Goal: Register for event/course

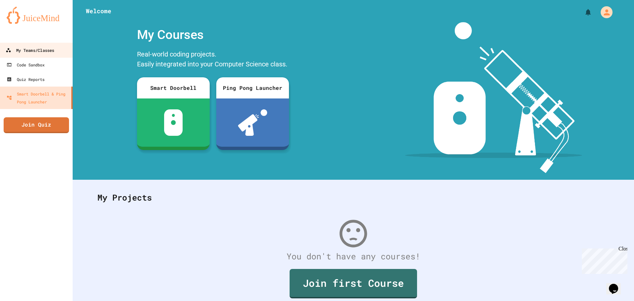
click at [34, 53] on div "My Teams/Classes" at bounding box center [30, 50] width 49 height 8
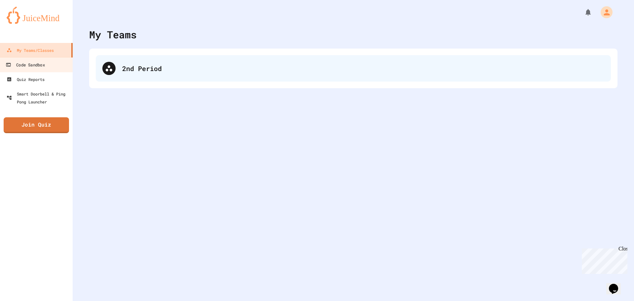
click at [140, 69] on div "2nd Period" at bounding box center [363, 68] width 482 height 10
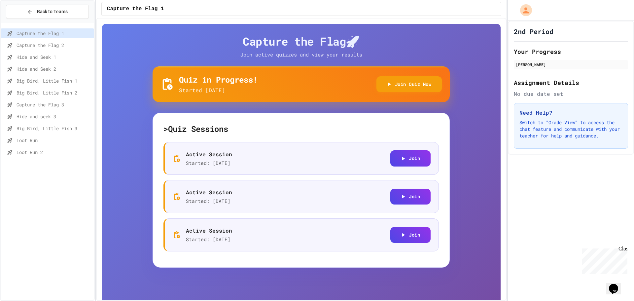
click at [54, 149] on span "Loot Run 2" at bounding box center [54, 152] width 75 height 7
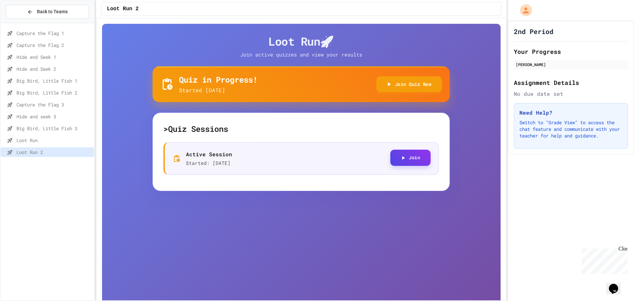
click at [417, 164] on button "Join" at bounding box center [410, 158] width 40 height 16
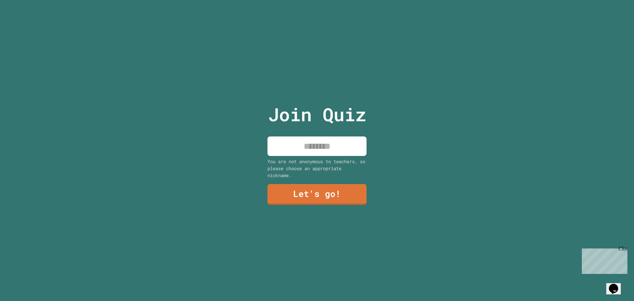
click at [310, 142] on input at bounding box center [317, 145] width 99 height 19
type input "*****"
click at [298, 194] on link "Let's go!" at bounding box center [317, 194] width 101 height 22
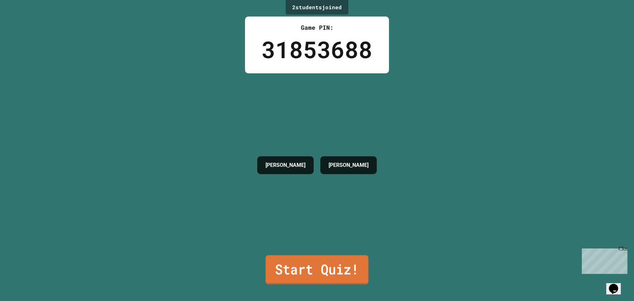
click at [316, 263] on link "Start Quiz!" at bounding box center [317, 269] width 103 height 29
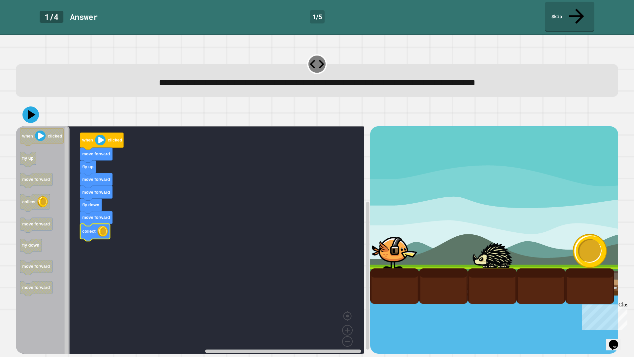
click at [97, 224] on icon "Blockly Workspace" at bounding box center [95, 232] width 30 height 17
click at [35, 106] on icon at bounding box center [31, 115] width 18 height 18
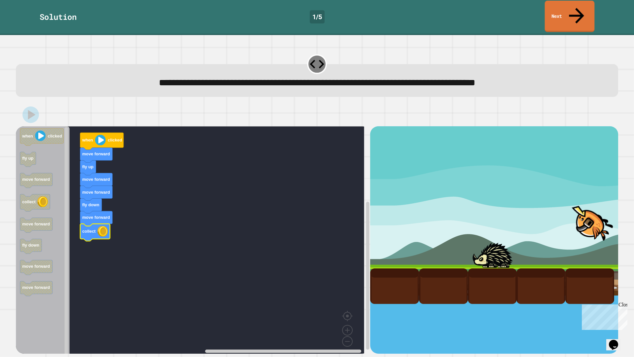
click at [549, 5] on link "Next" at bounding box center [570, 16] width 50 height 31
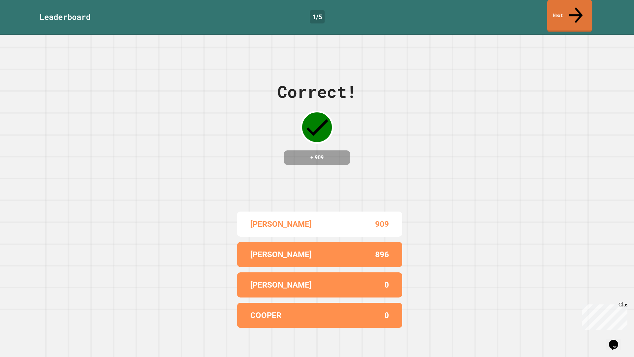
click at [551, 5] on link "Next" at bounding box center [569, 16] width 45 height 32
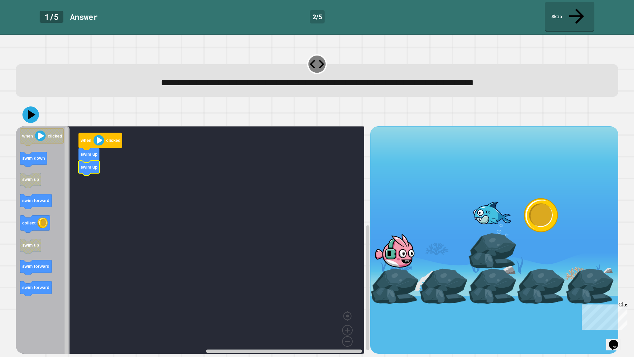
click at [31, 194] on icon "when clicked swim down swim up swim forward collect swim up swim forward swim f…" at bounding box center [43, 242] width 54 height 232
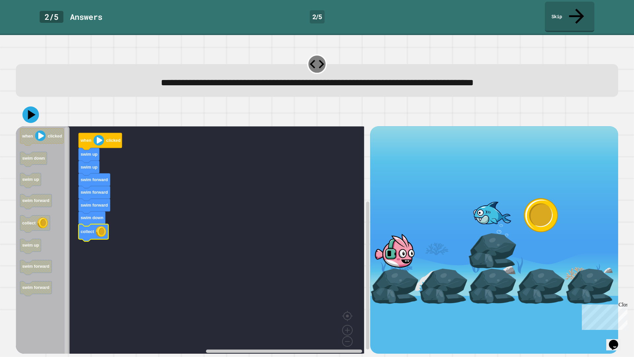
click at [34, 106] on icon at bounding box center [30, 114] width 17 height 17
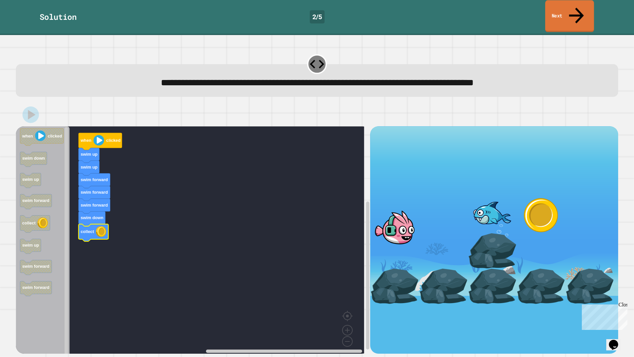
click at [571, 3] on link "Next" at bounding box center [569, 16] width 49 height 32
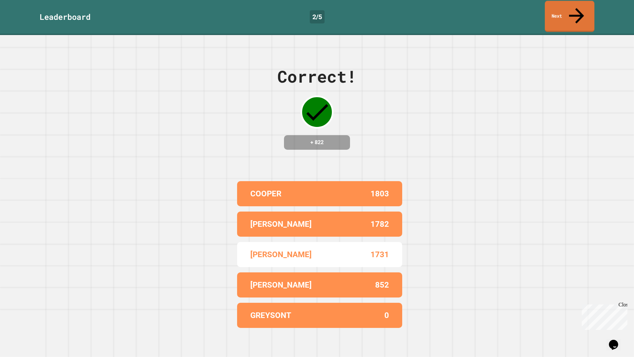
click at [571, 3] on link "Next" at bounding box center [570, 16] width 50 height 31
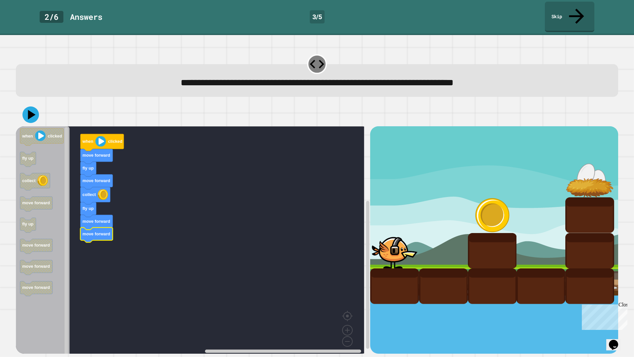
click at [32, 110] on icon at bounding box center [32, 115] width 8 height 10
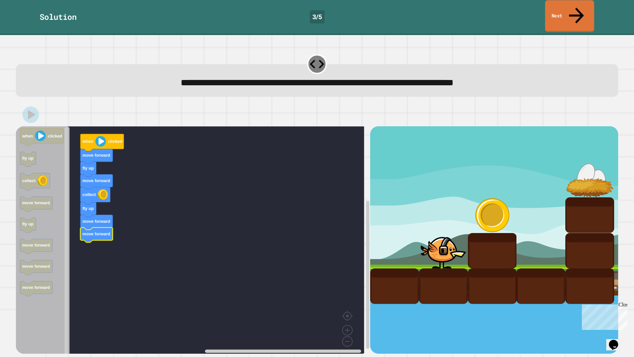
click at [558, 6] on link "Next" at bounding box center [569, 16] width 49 height 32
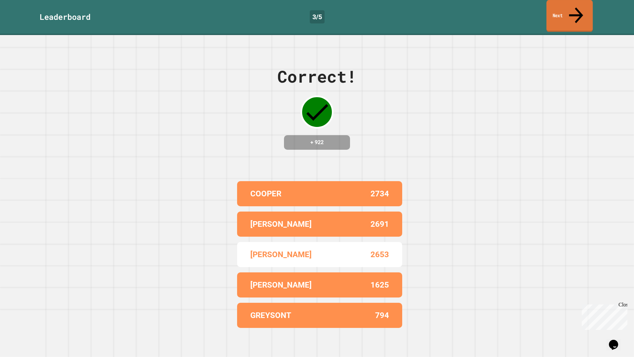
click at [558, 6] on link "Next" at bounding box center [570, 16] width 46 height 32
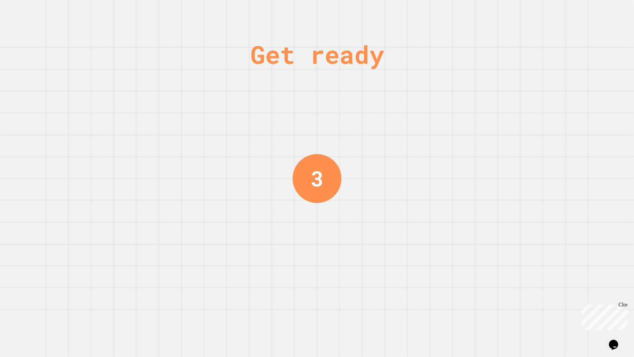
drag, startPoint x: 558, startPoint y: 6, endPoint x: 396, endPoint y: 58, distance: 169.9
click at [384, 58] on div "Get ready" at bounding box center [317, 54] width 134 height 37
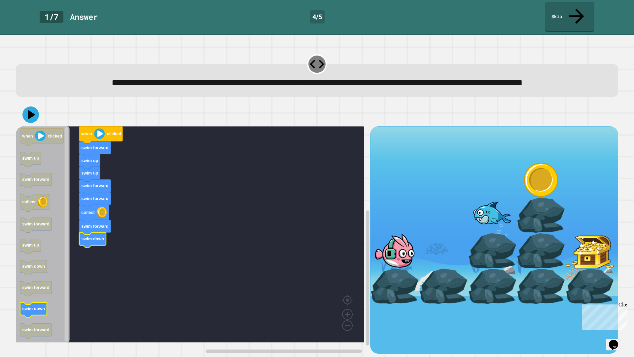
click at [41, 301] on icon "when clicked swim up swim forward collect swim forward swim up swim down swim f…" at bounding box center [43, 234] width 54 height 216
click at [32, 105] on div at bounding box center [317, 114] width 603 height 23
click at [29, 110] on icon at bounding box center [30, 114] width 17 height 17
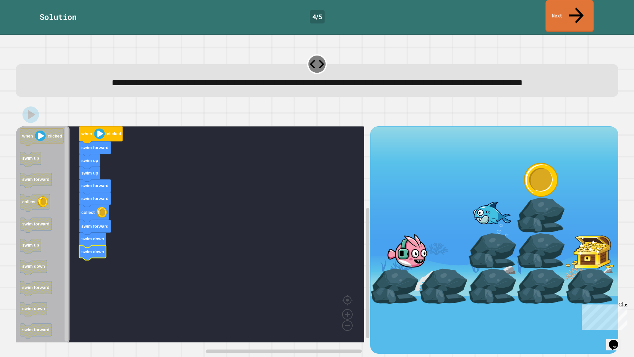
click at [574, 3] on link "Next" at bounding box center [570, 16] width 48 height 32
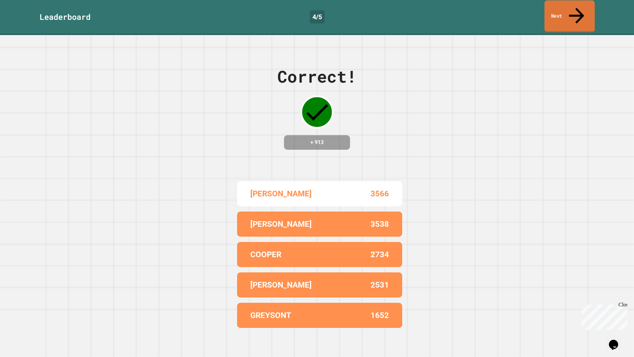
click at [574, 3] on link "Next" at bounding box center [570, 16] width 50 height 32
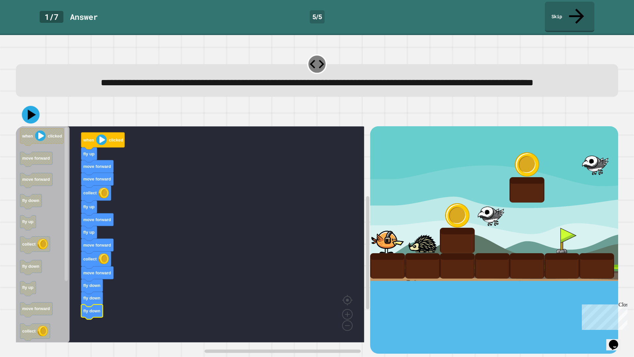
drag, startPoint x: 27, startPoint y: 113, endPoint x: 72, endPoint y: 96, distance: 48.0
click at [33, 109] on icon at bounding box center [31, 115] width 18 height 18
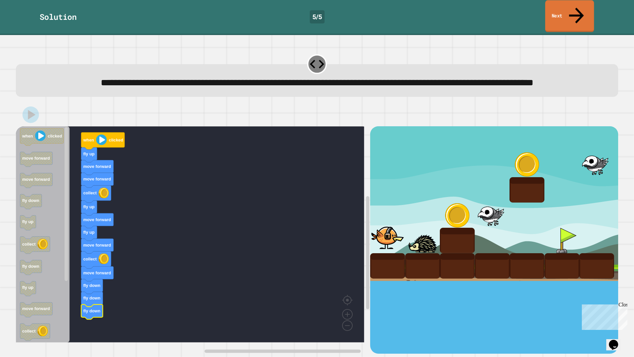
click at [581, 3] on link "Next" at bounding box center [569, 16] width 49 height 32
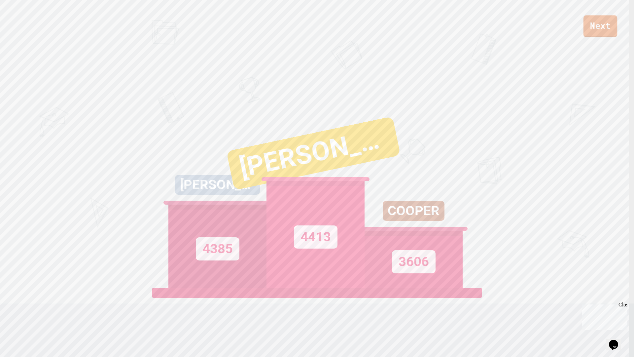
click at [600, 28] on link "Next" at bounding box center [601, 26] width 34 height 22
